Goal: Information Seeking & Learning: Find specific page/section

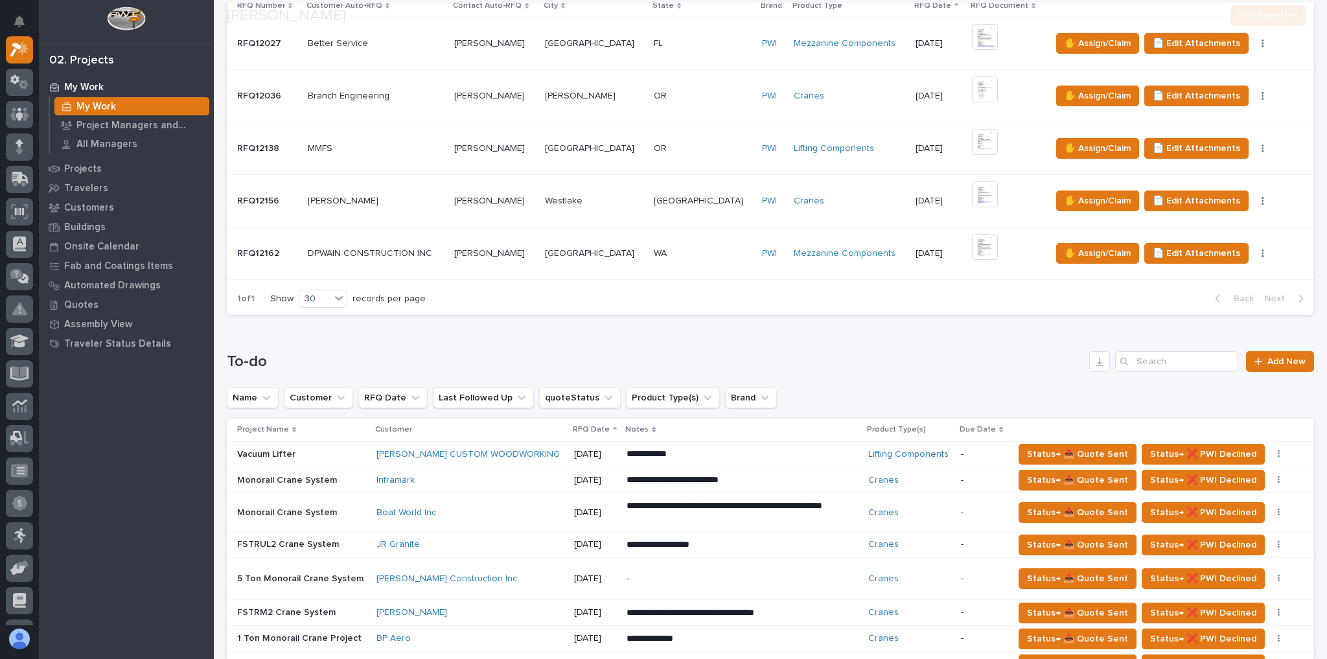
scroll to position [467, 0]
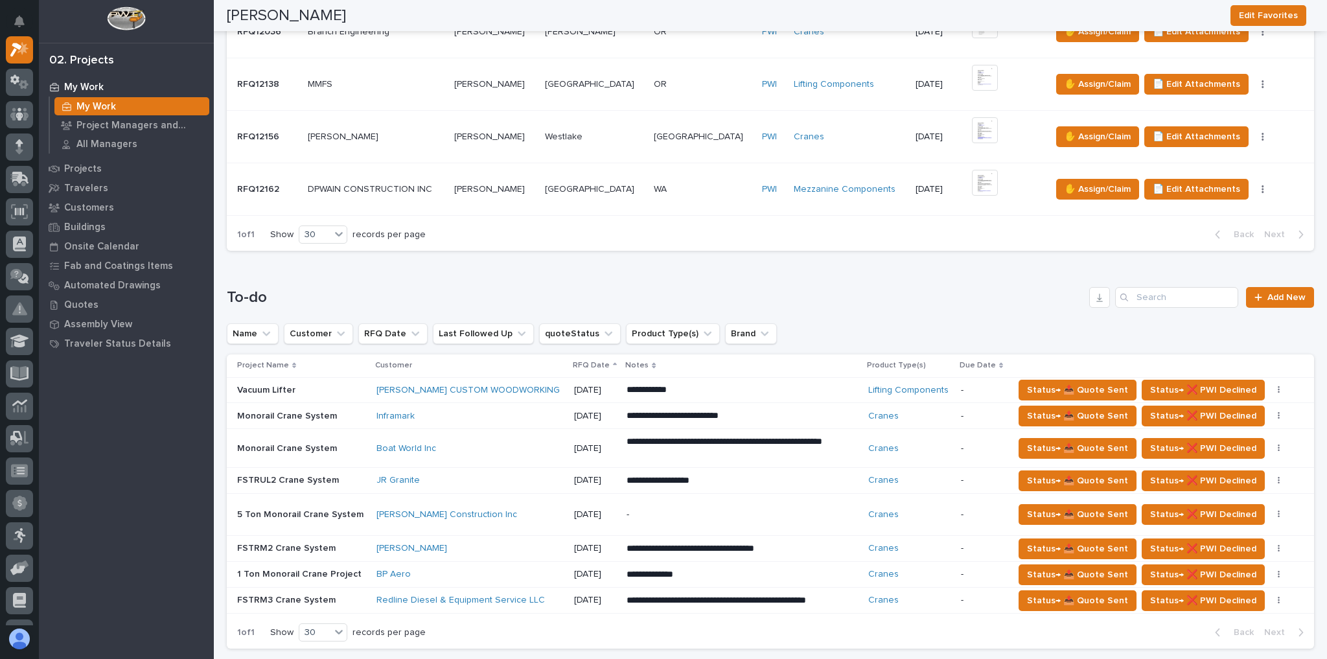
click at [441, 549] on div "[PERSON_NAME]" at bounding box center [469, 548] width 187 height 11
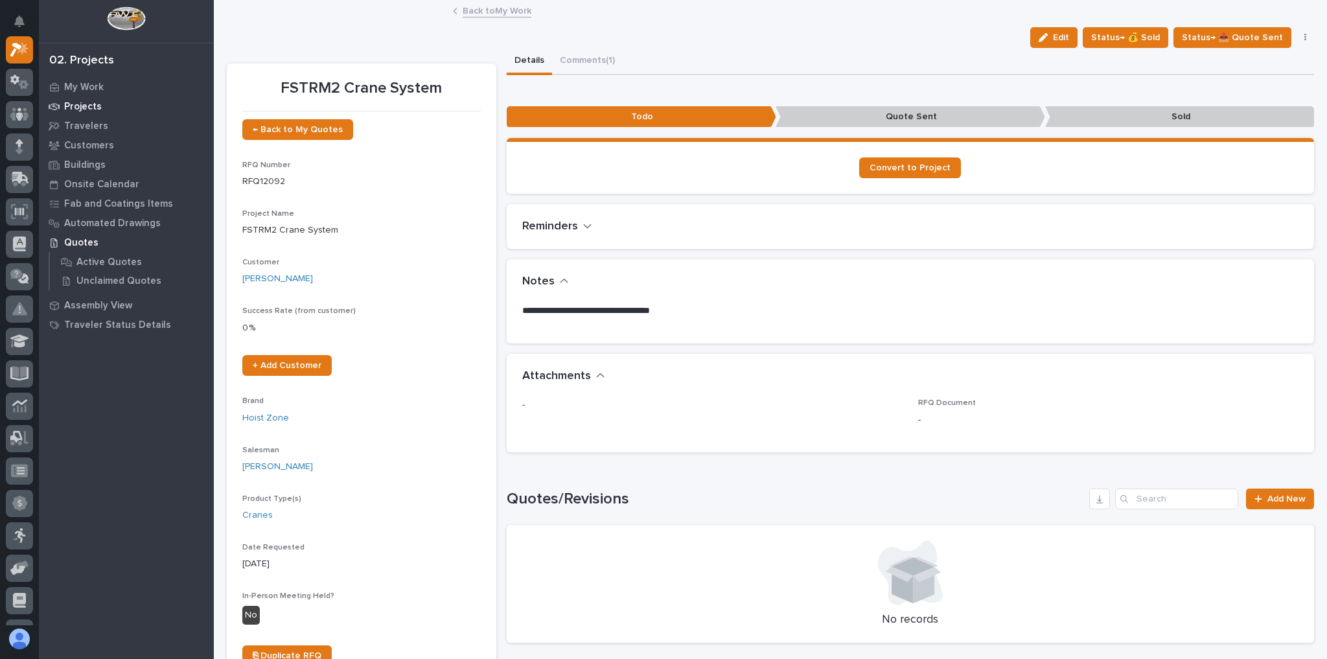
click at [89, 107] on p "Projects" at bounding box center [83, 107] width 38 height 12
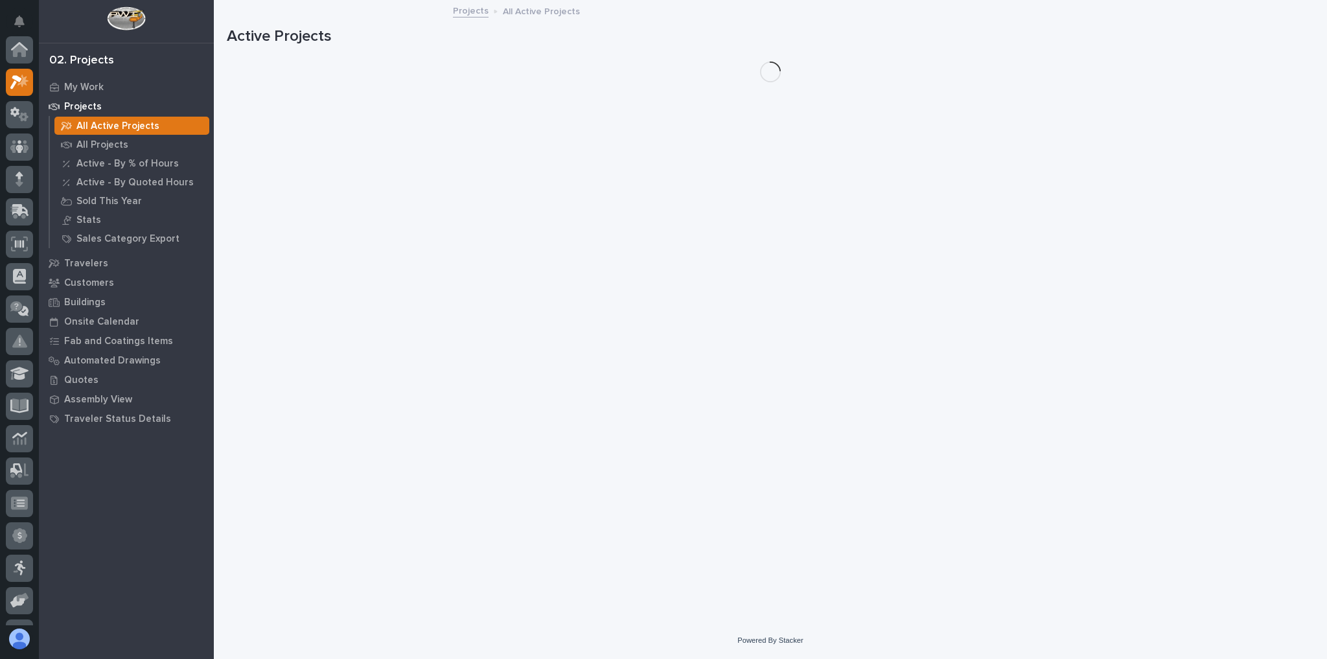
scroll to position [32, 0]
click at [23, 43] on icon at bounding box center [22, 47] width 11 height 13
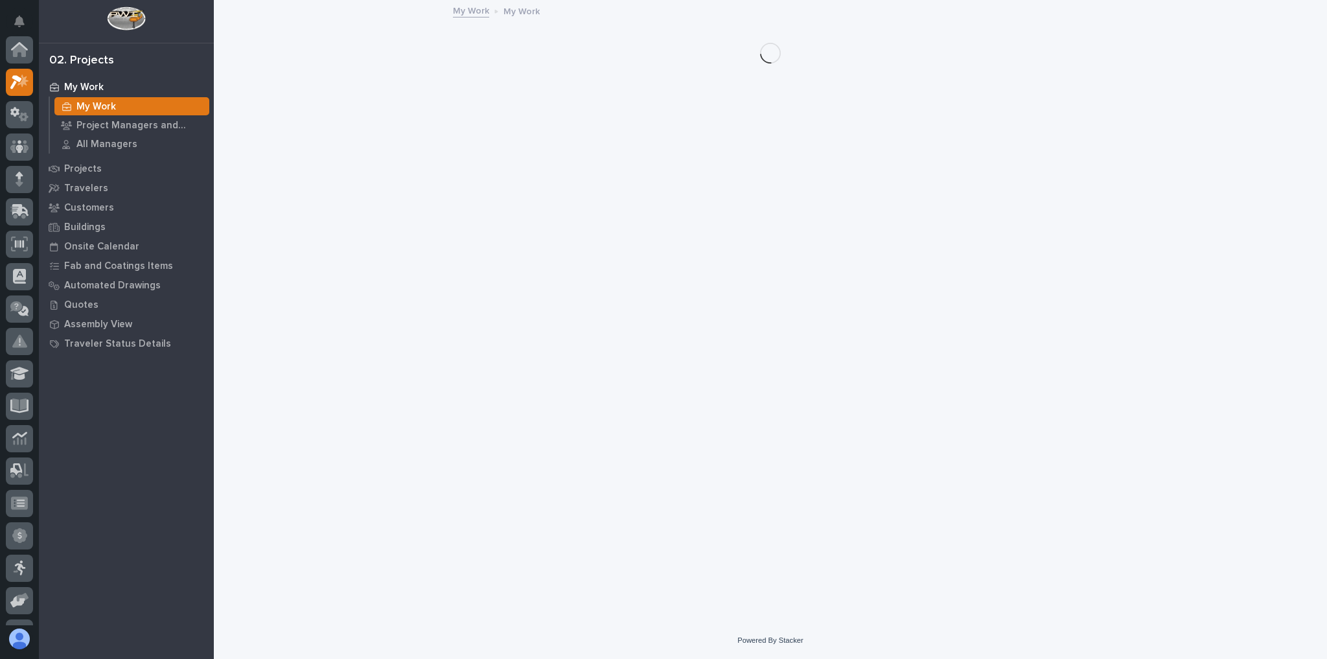
scroll to position [32, 0]
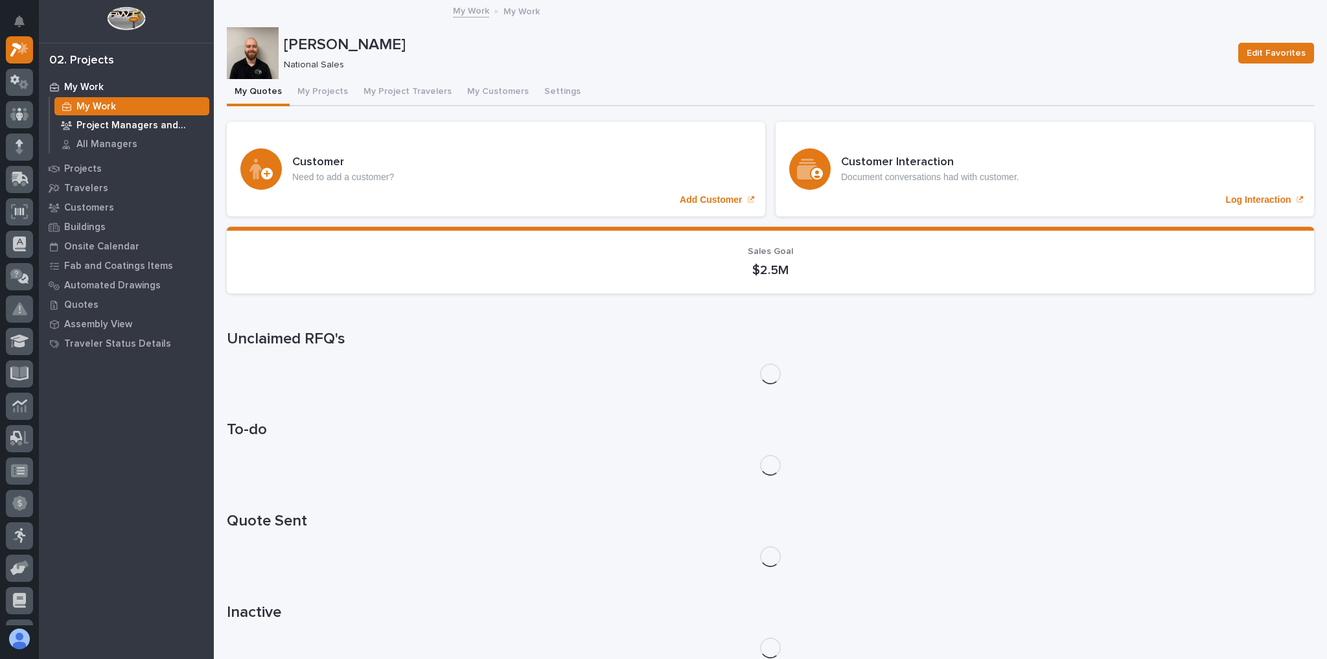
click at [120, 118] on div "Project Managers and Engineers" at bounding box center [131, 125] width 155 height 18
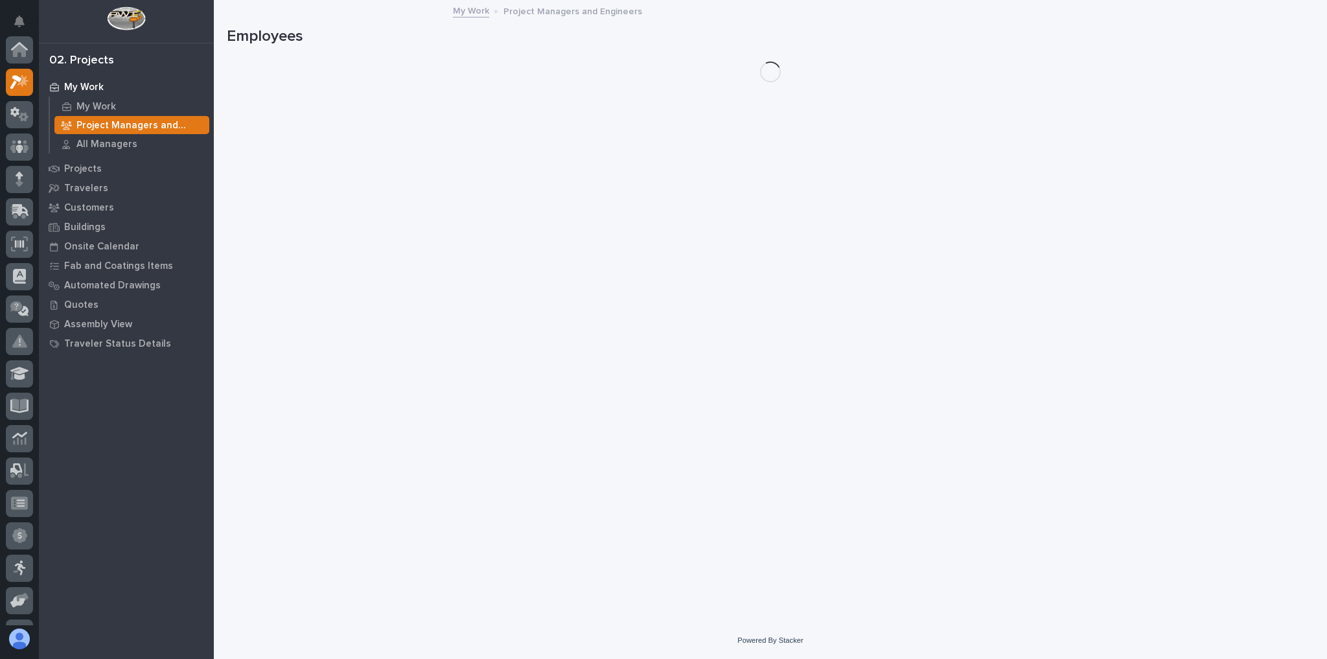
scroll to position [32, 0]
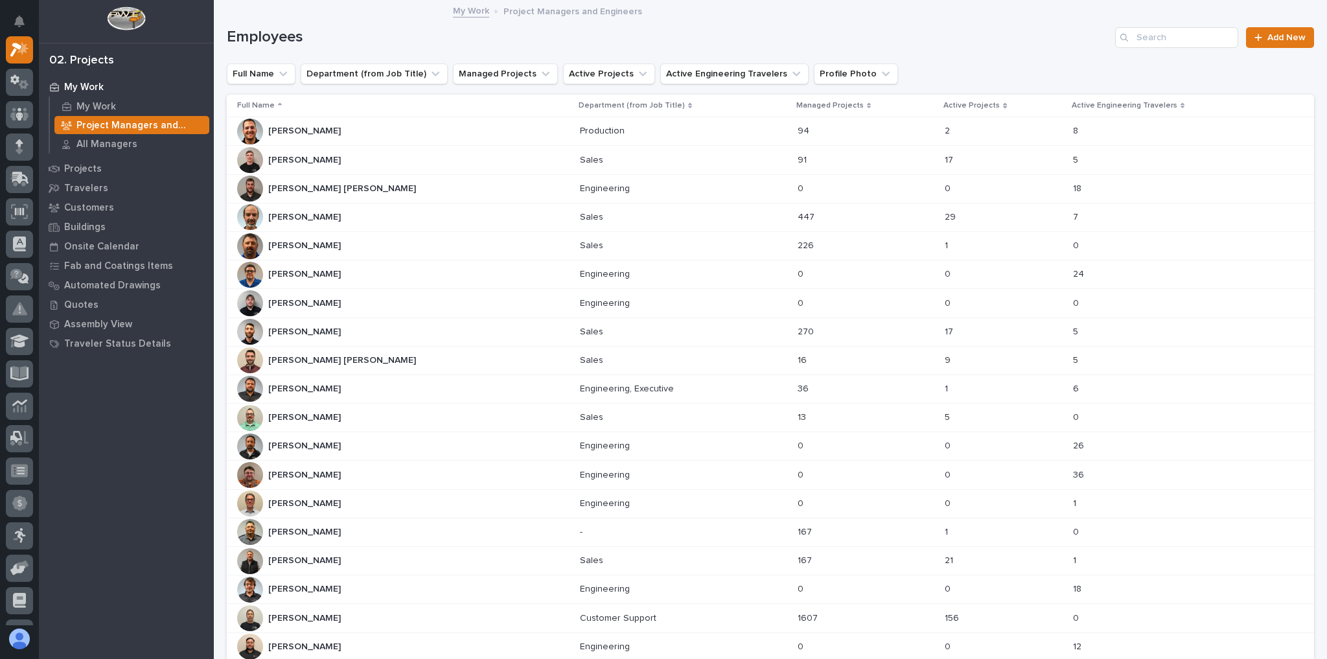
click at [649, 423] on div "Sales Sales" at bounding box center [683, 417] width 207 height 21
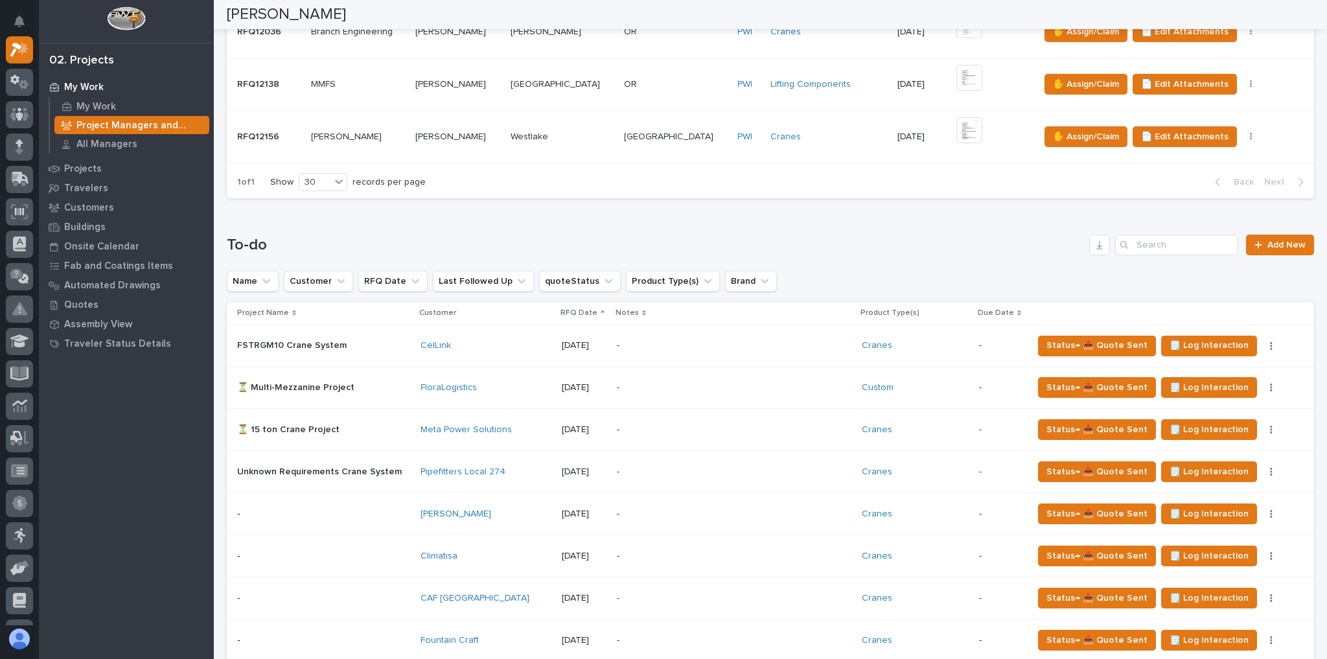
scroll to position [778, 0]
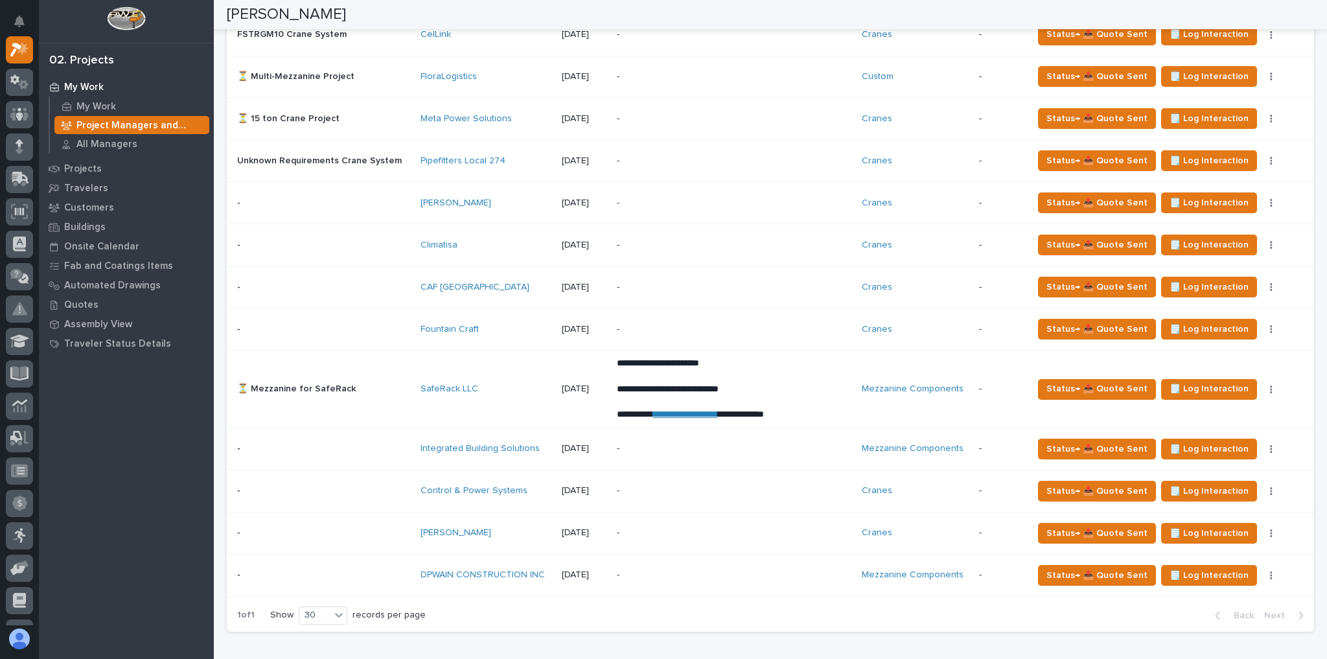
click at [662, 527] on p "-" at bounding box center [730, 532] width 227 height 11
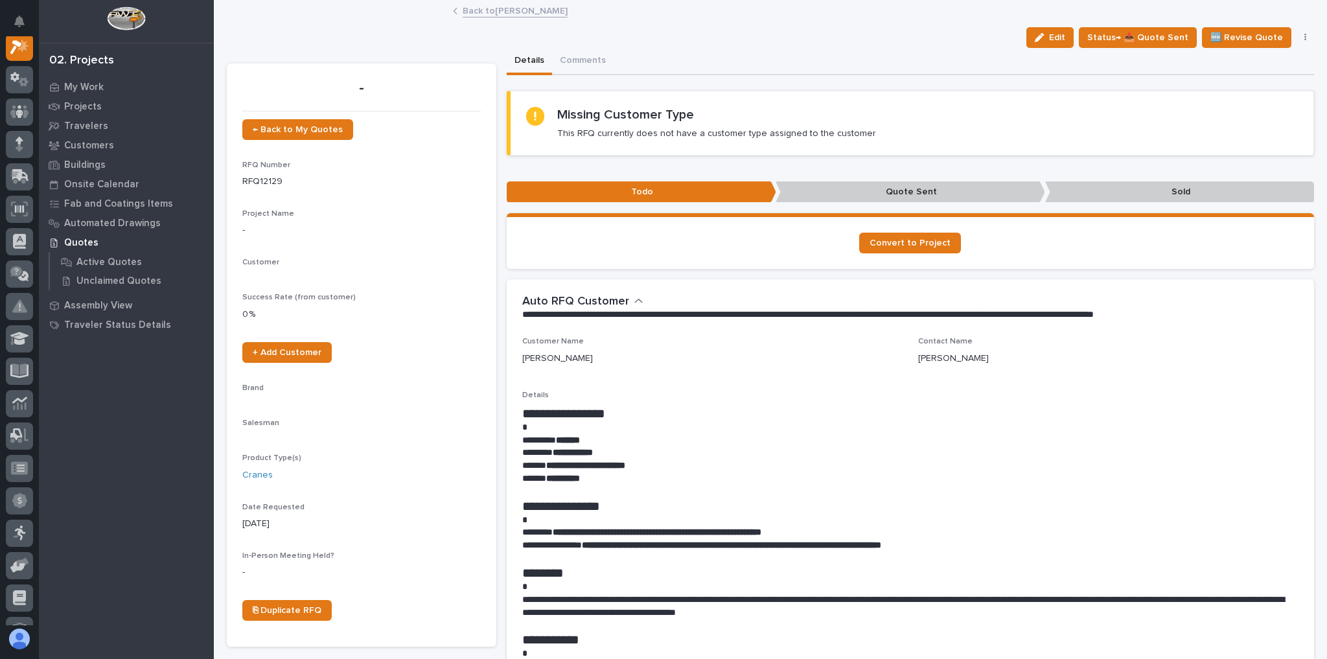
scroll to position [32, 0]
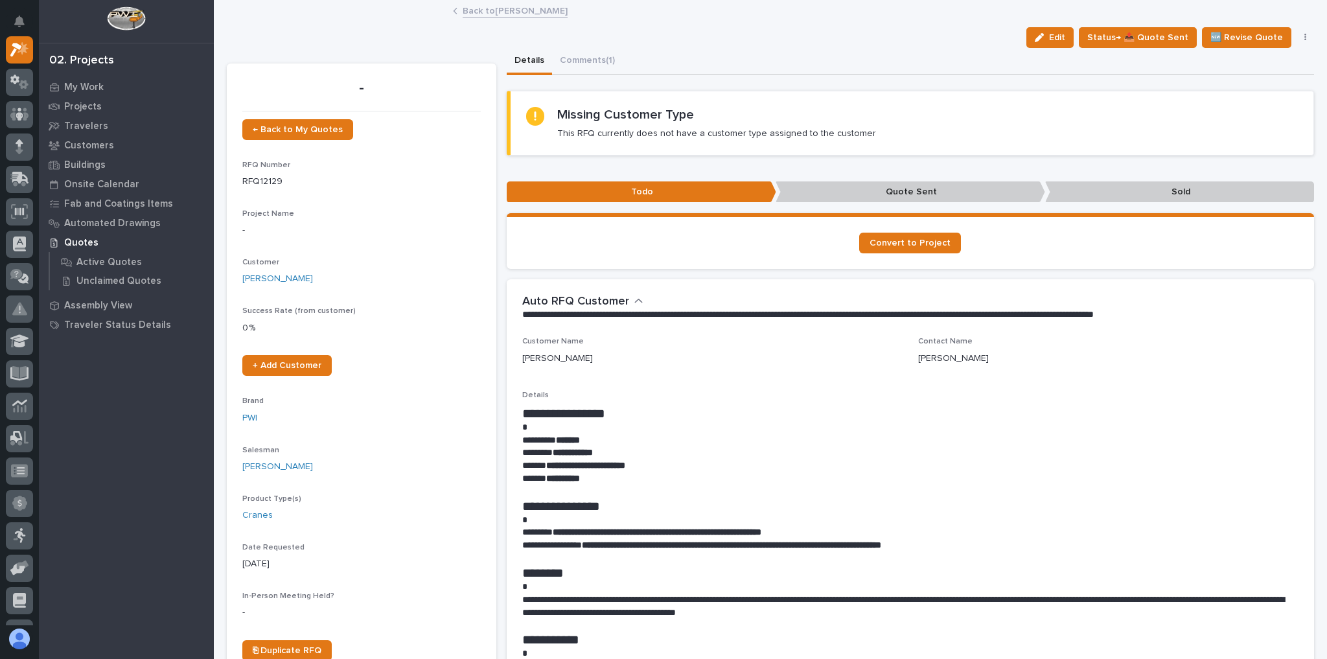
click at [522, 12] on link "Back to [PERSON_NAME]" at bounding box center [515, 10] width 105 height 15
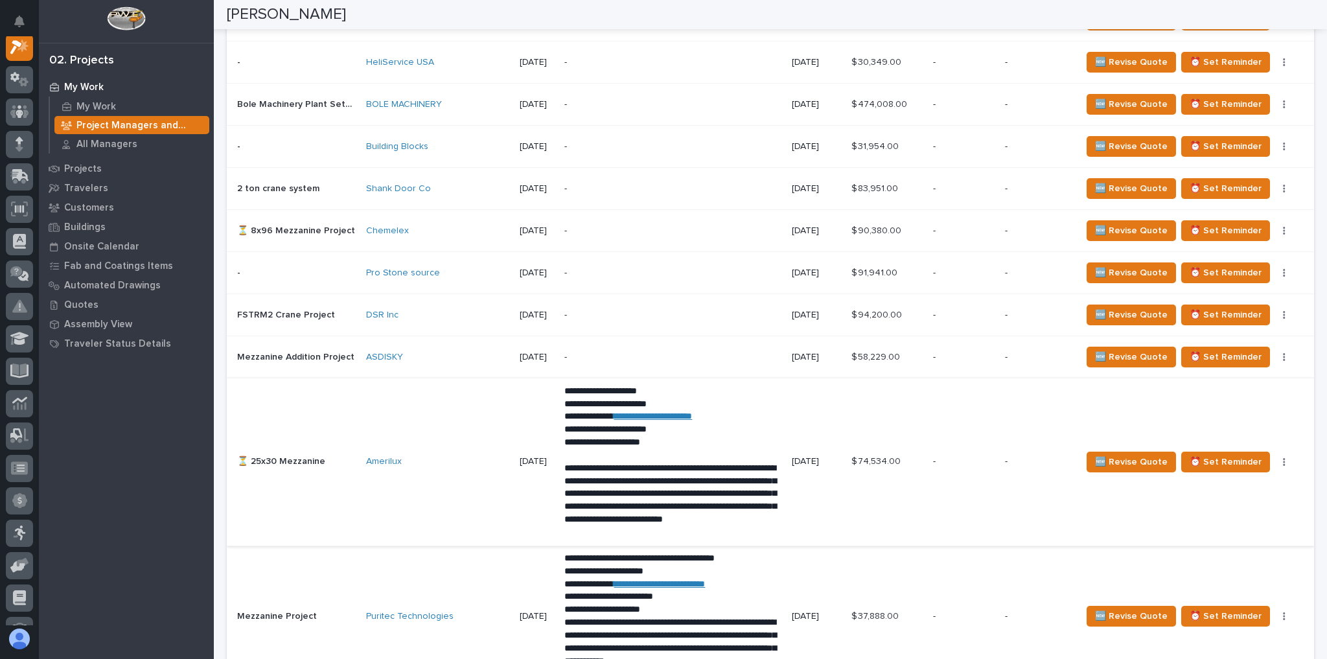
scroll to position [2074, 0]
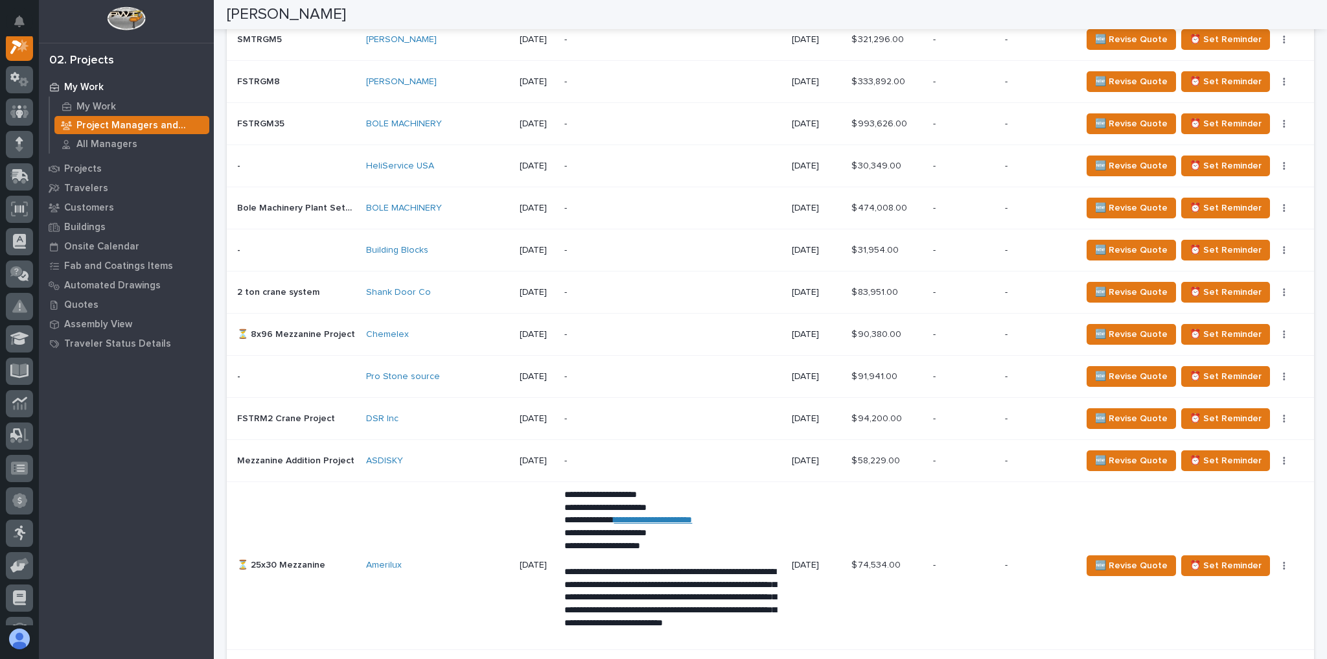
click at [585, 119] on p "-" at bounding box center [672, 124] width 217 height 11
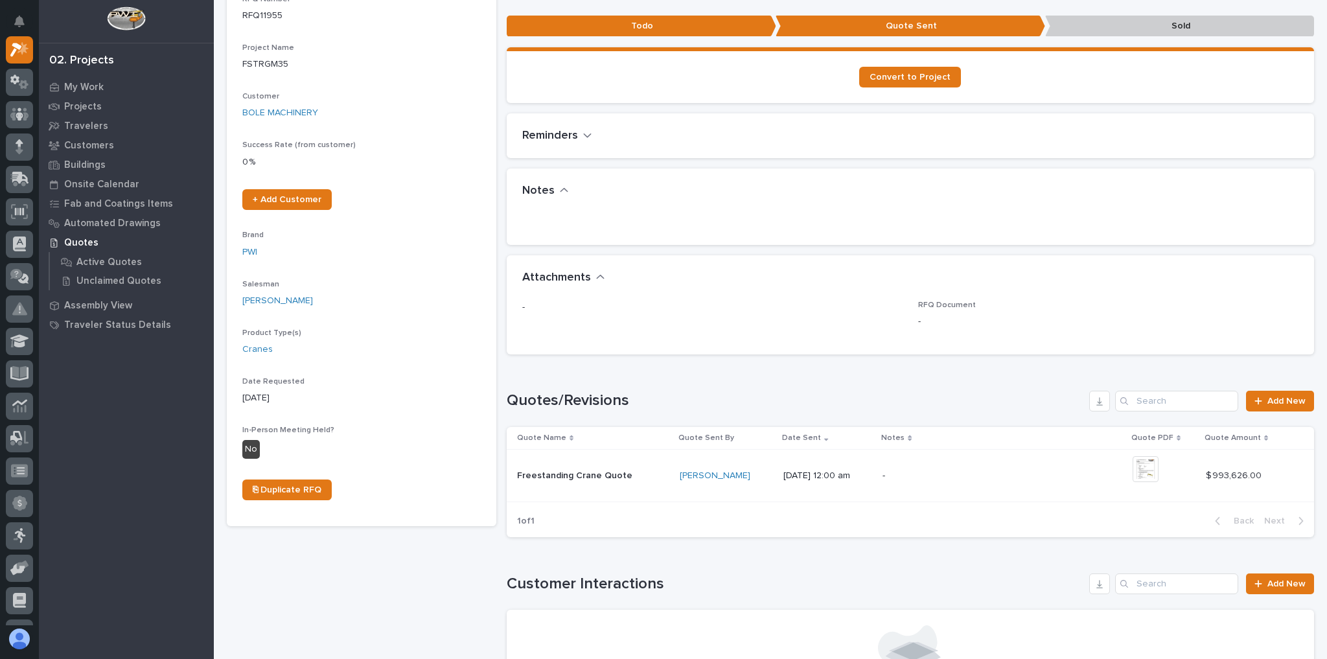
scroll to position [207, 0]
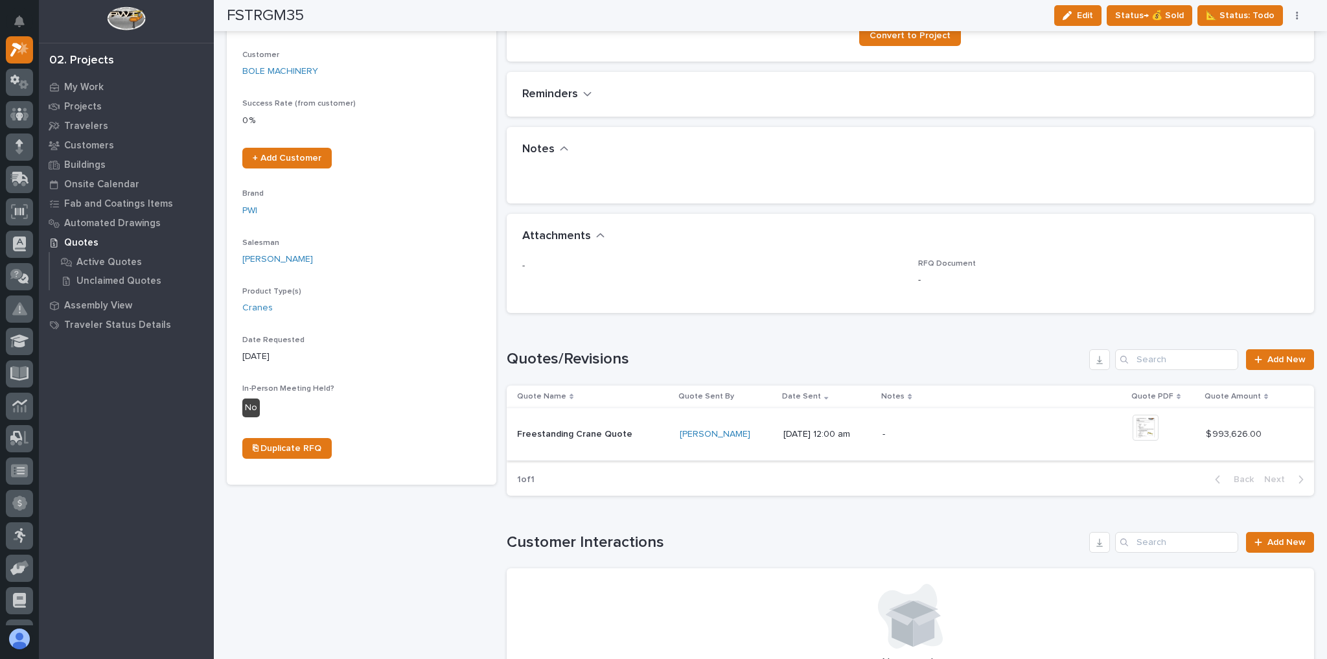
click at [1157, 429] on img at bounding box center [1146, 428] width 26 height 26
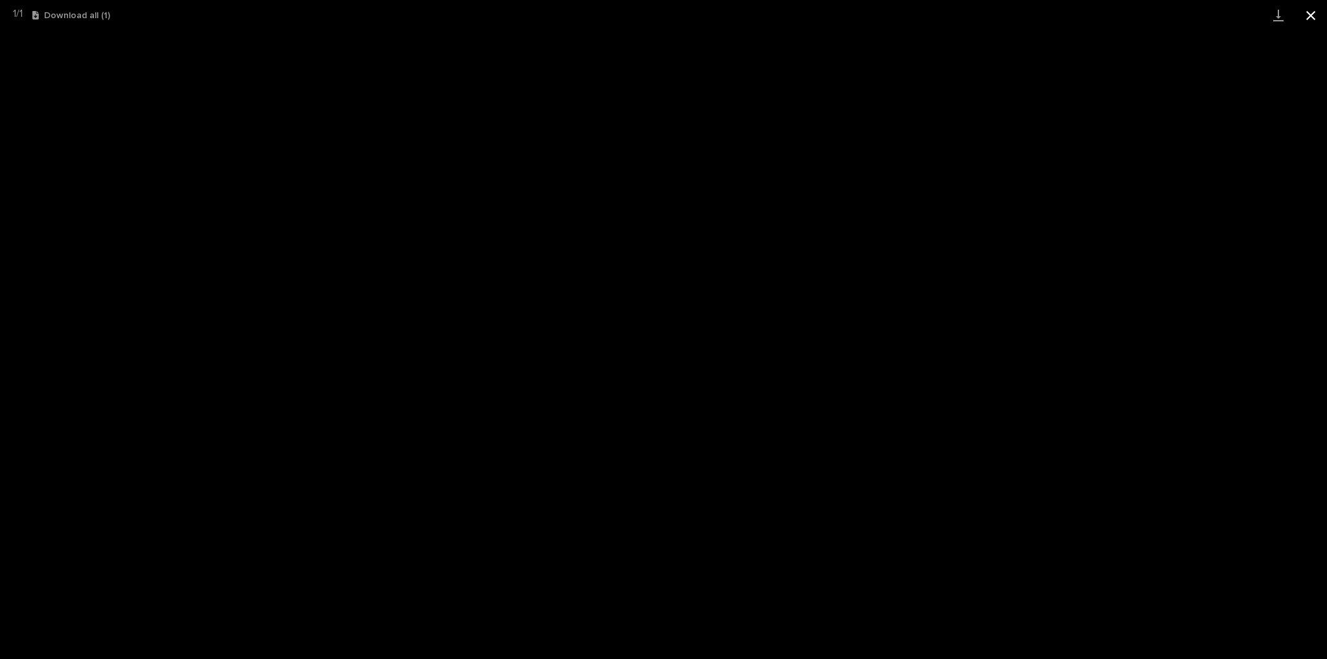
drag, startPoint x: 1314, startPoint y: 22, endPoint x: 1304, endPoint y: 27, distance: 10.1
click at [1314, 22] on button "Close gallery" at bounding box center [1311, 15] width 32 height 30
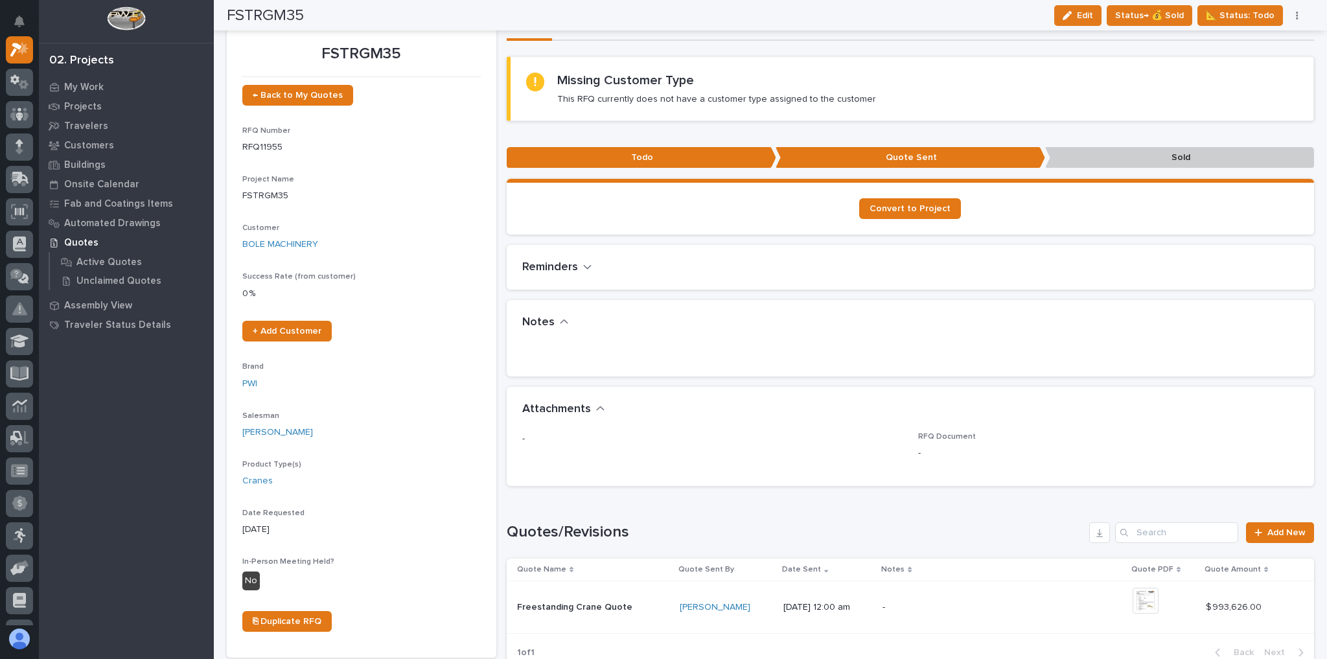
scroll to position [0, 0]
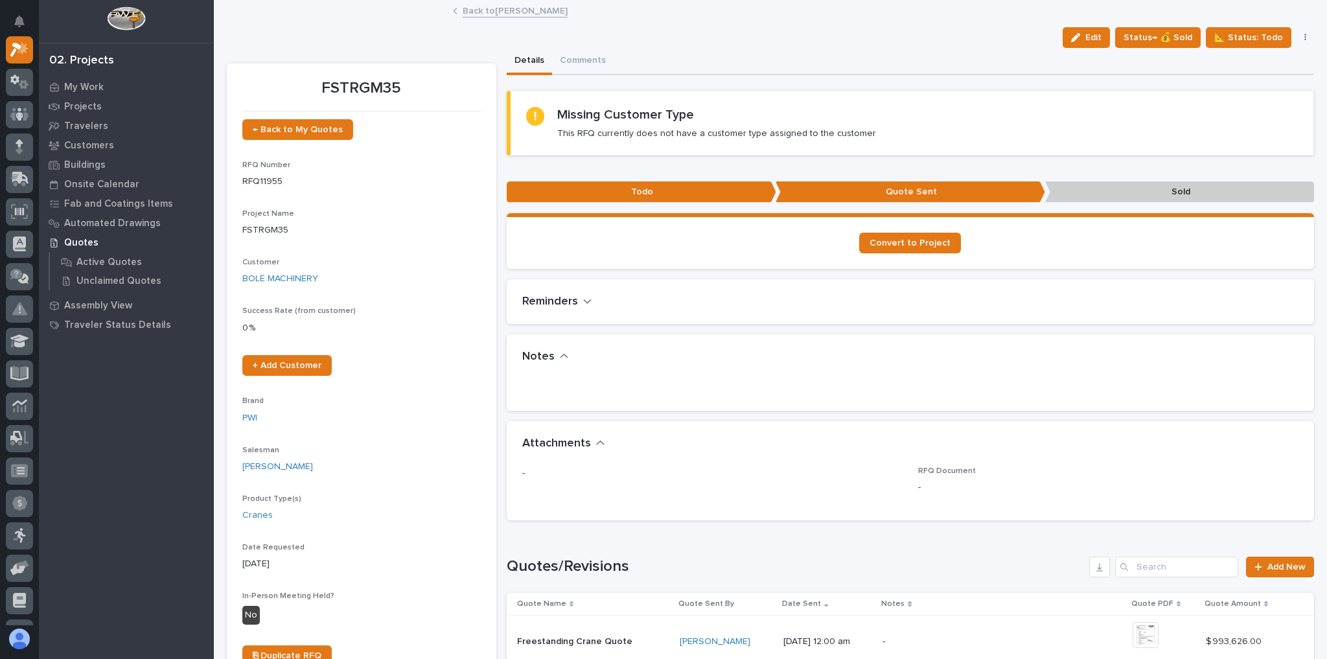
click at [495, 11] on link "Back to [PERSON_NAME]" at bounding box center [515, 10] width 105 height 15
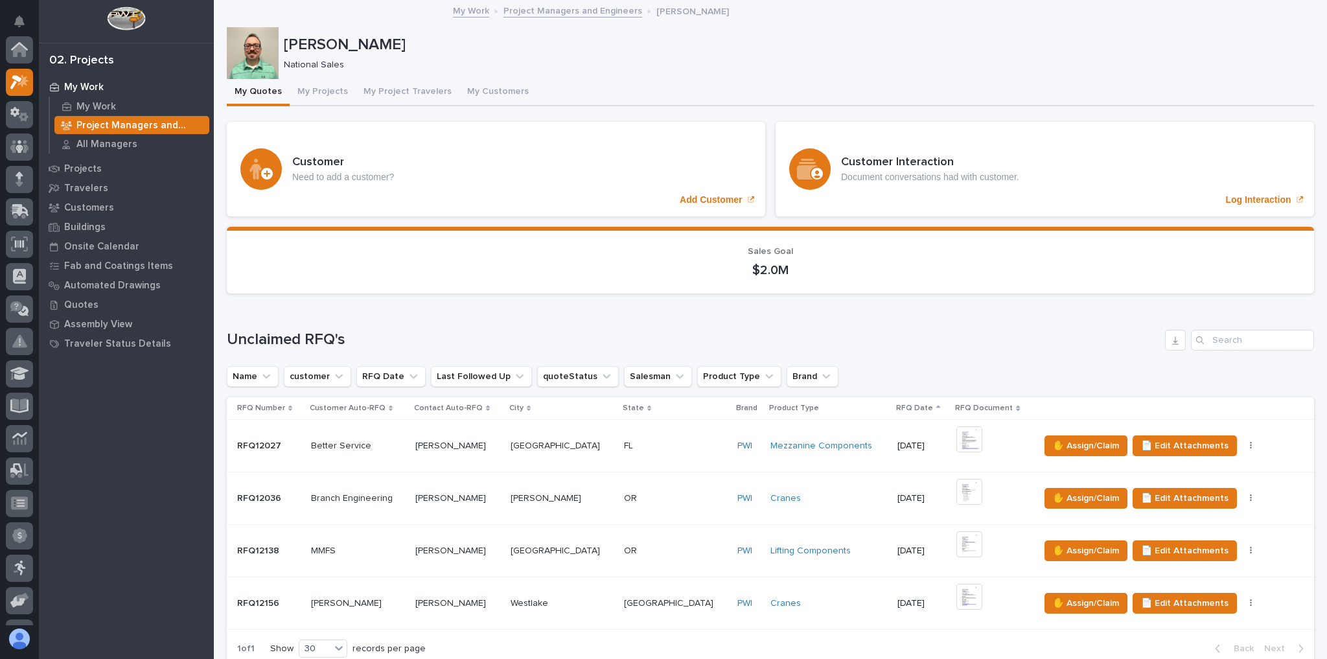
scroll to position [35, 0]
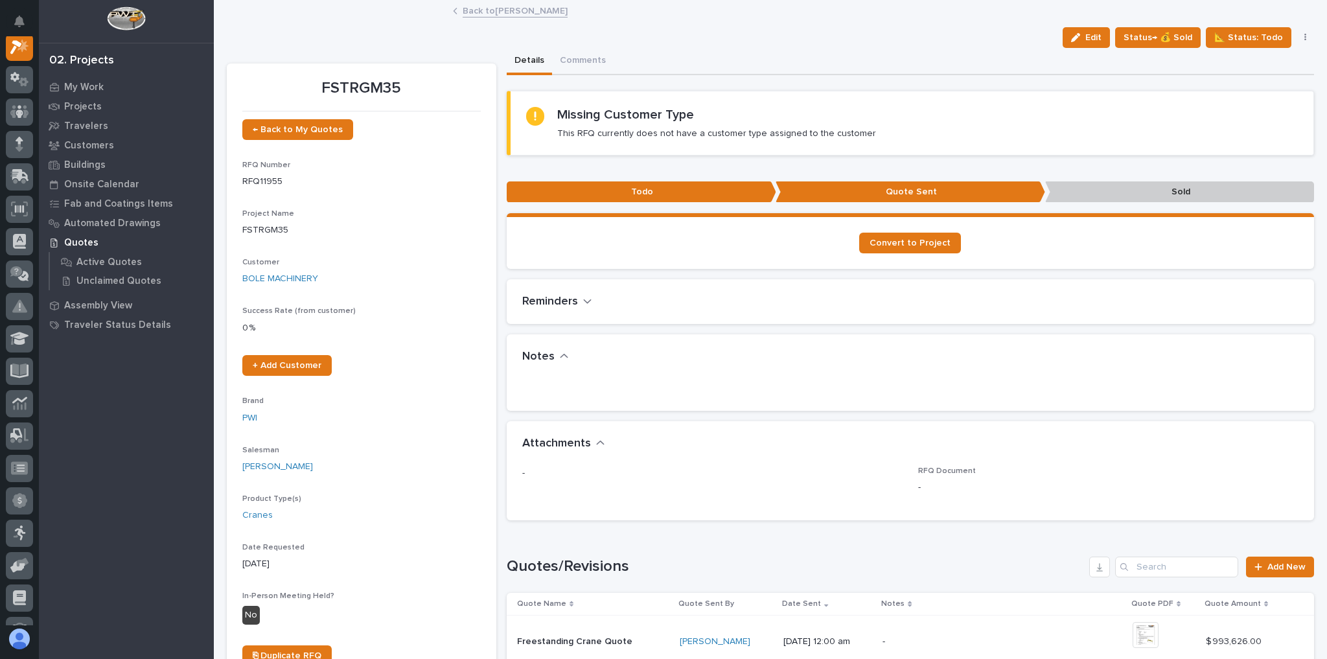
click at [509, 14] on link "Back to [PERSON_NAME]" at bounding box center [515, 10] width 105 height 15
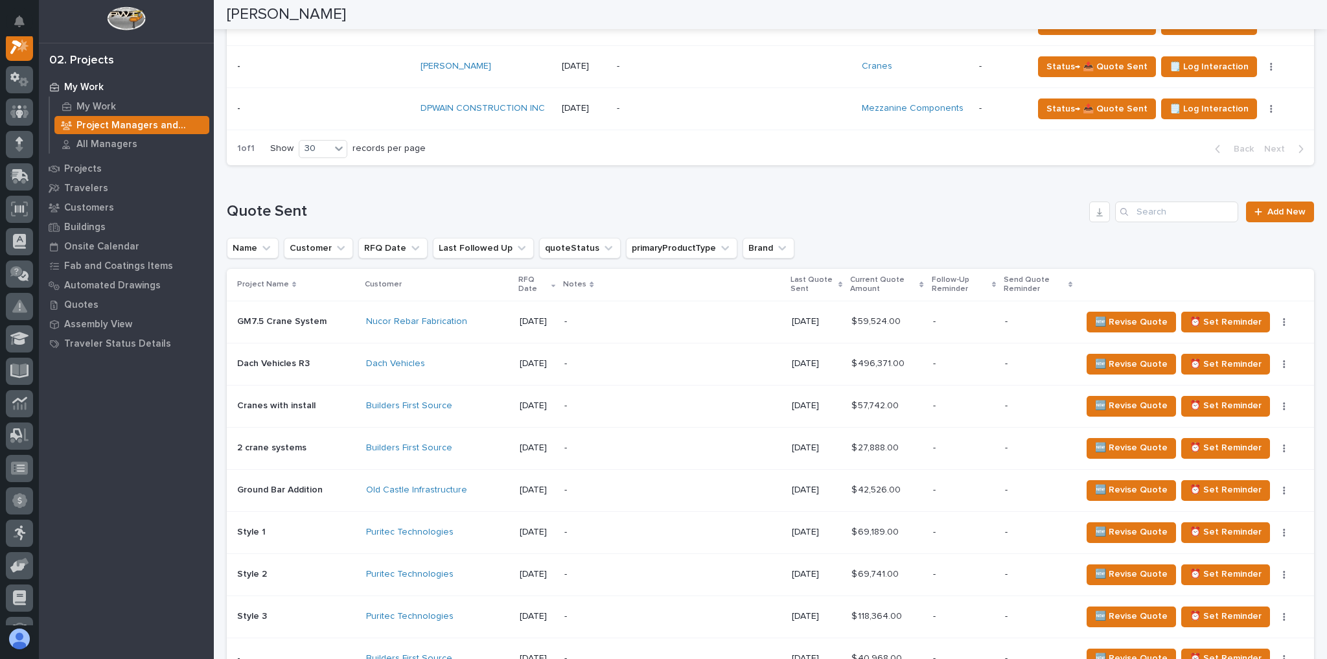
scroll to position [1296, 0]
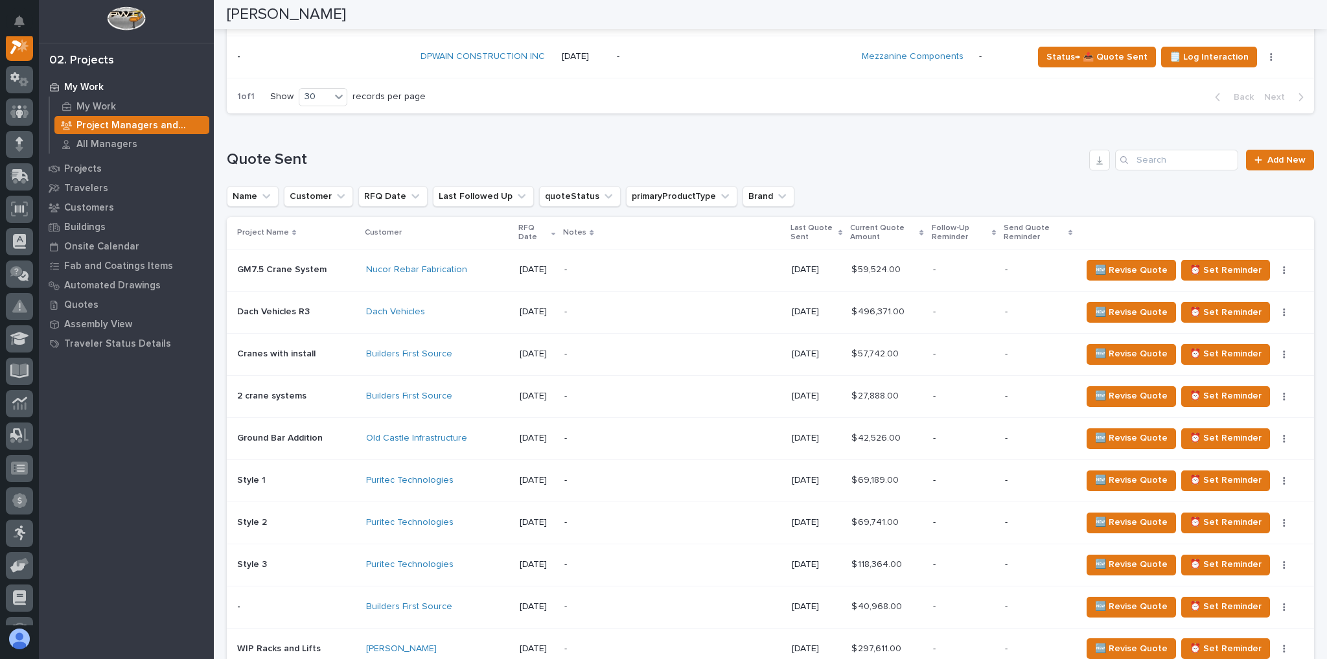
click at [583, 314] on div "-" at bounding box center [672, 311] width 217 height 29
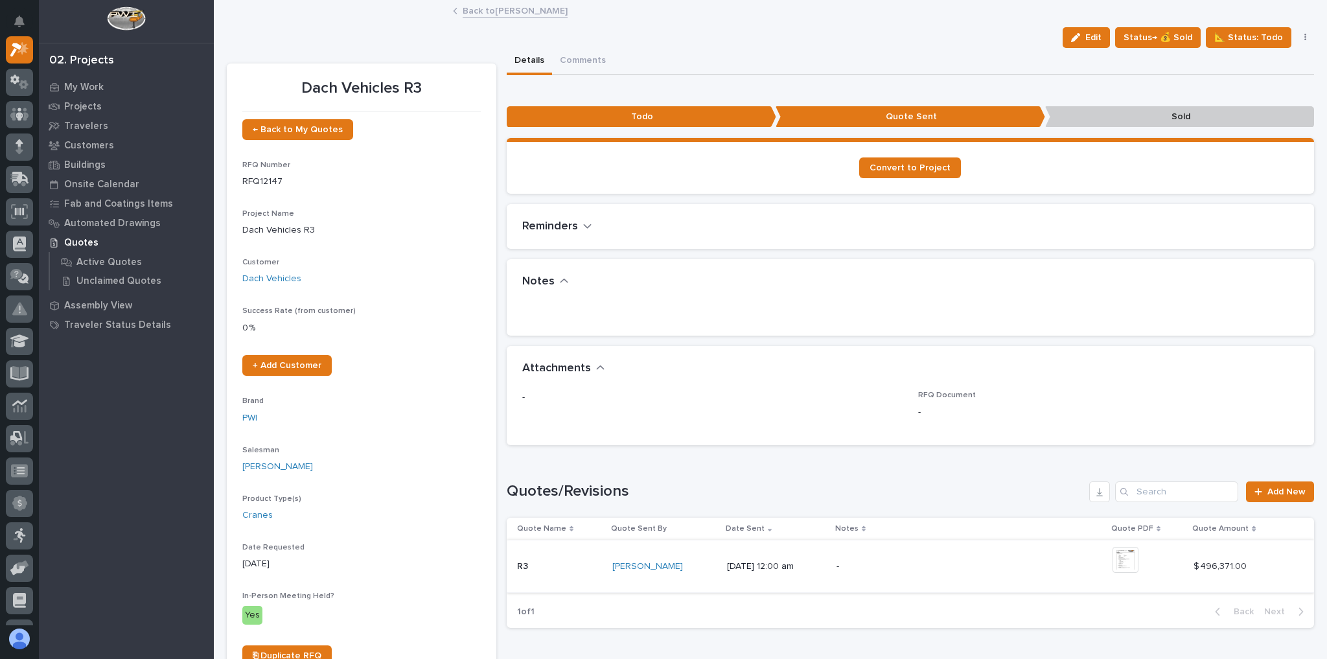
click at [1137, 559] on img at bounding box center [1126, 560] width 26 height 26
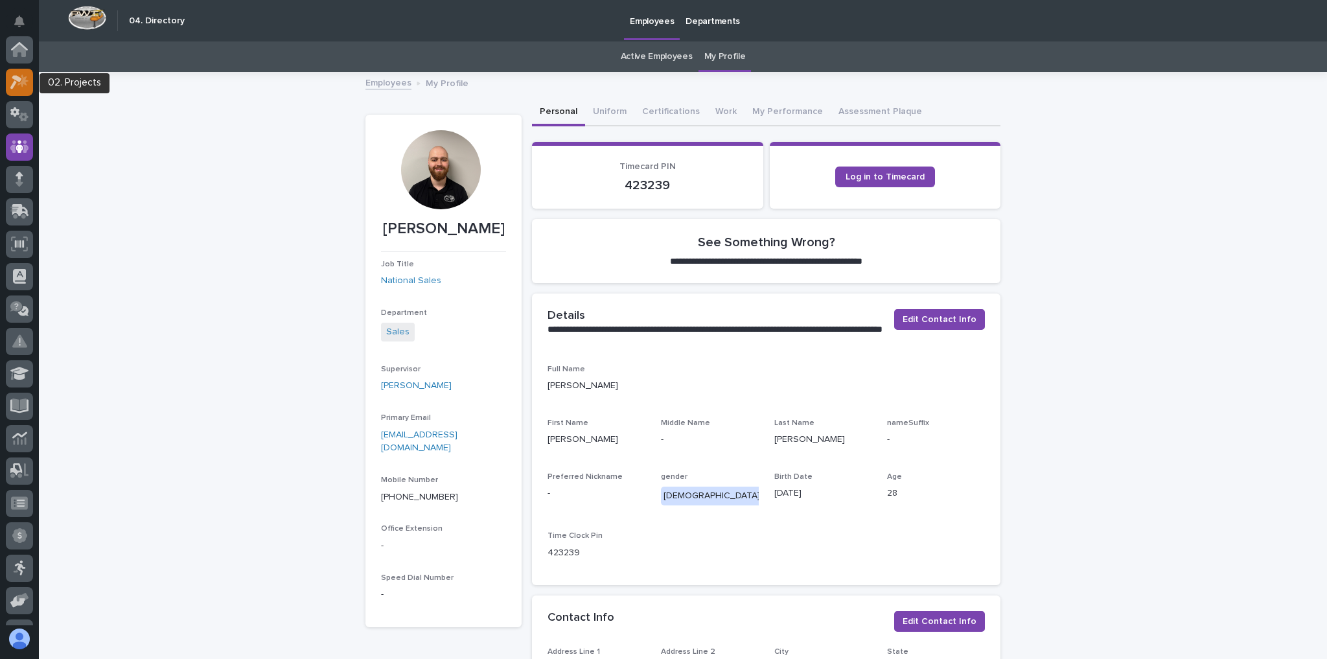
click at [22, 80] on icon at bounding box center [22, 80] width 11 height 13
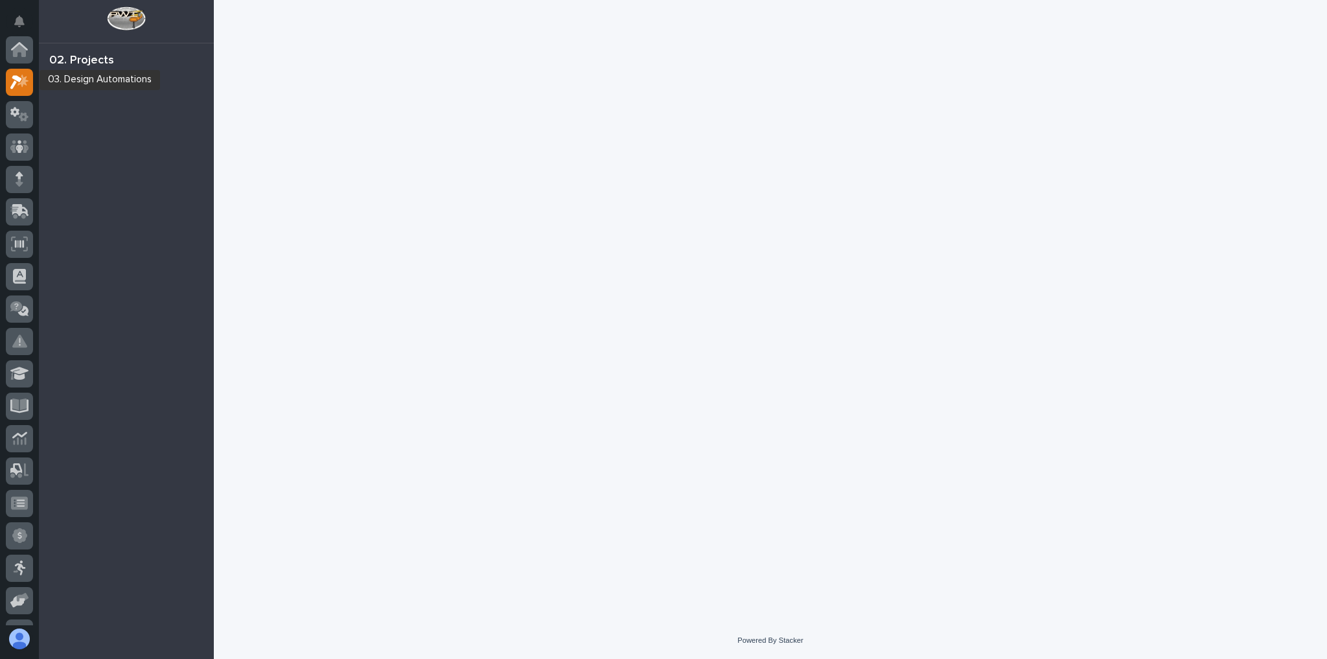
scroll to position [32, 0]
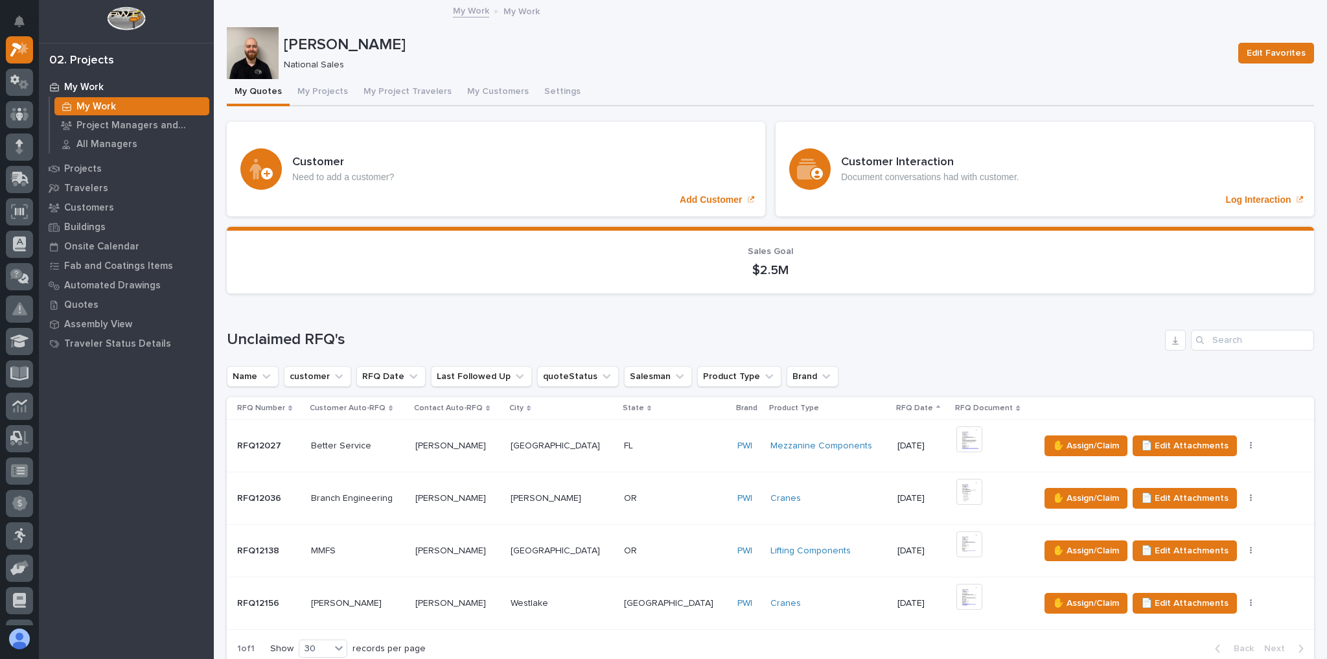
scroll to position [207, 0]
